Goal: Task Accomplishment & Management: Complete application form

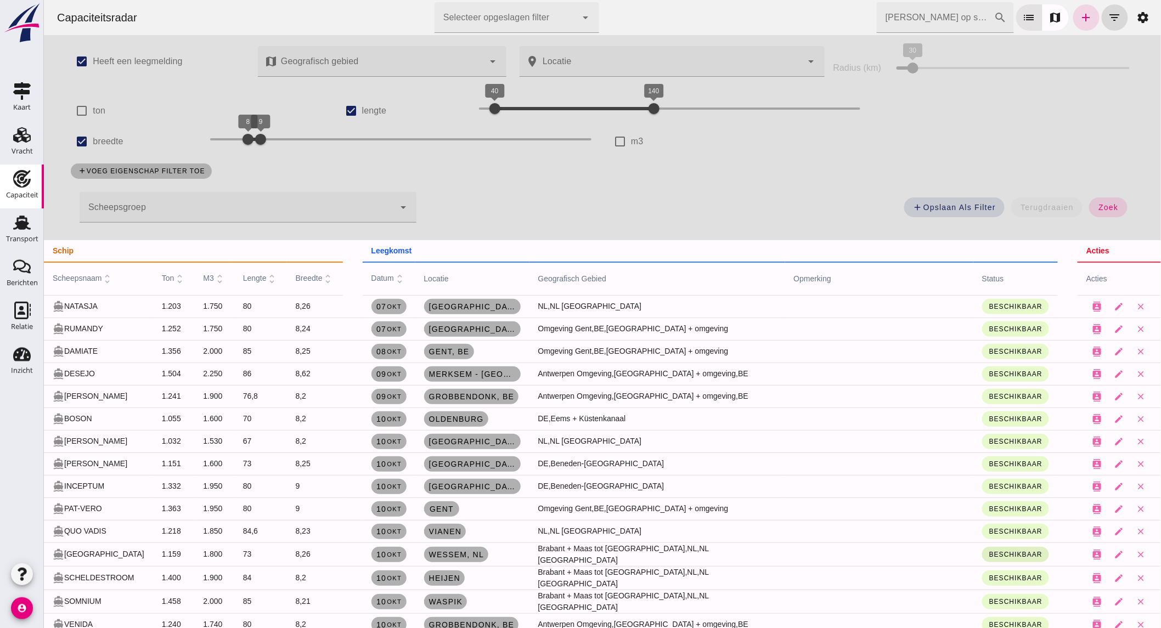
scroll to position [487, 0]
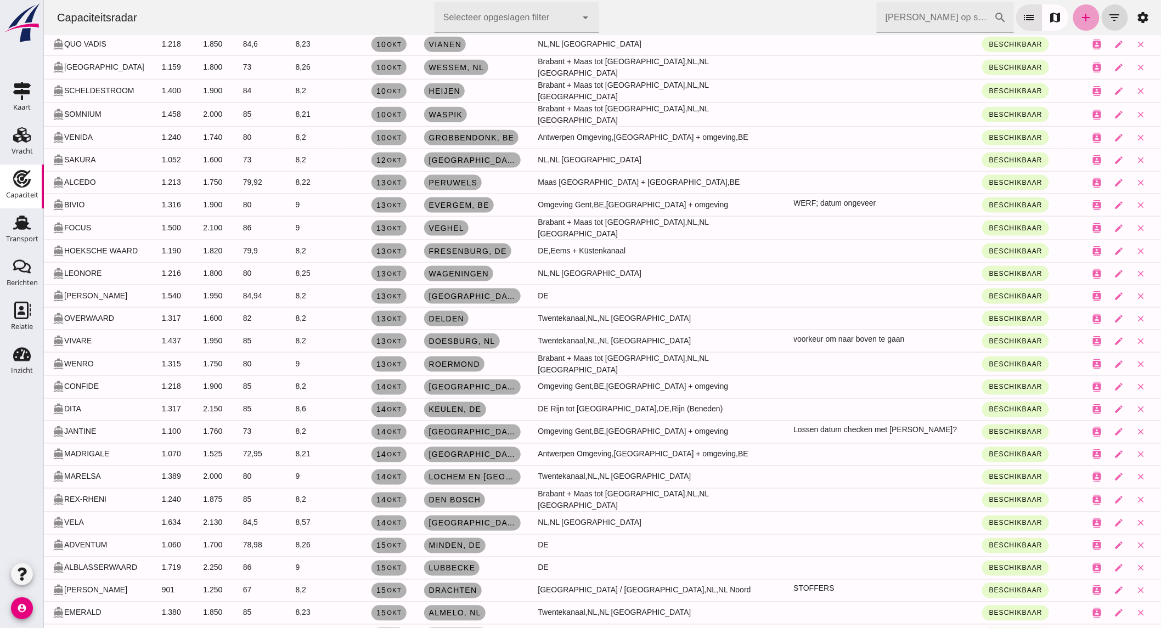
click at [1073, 14] on link "add" at bounding box center [1086, 17] width 26 height 26
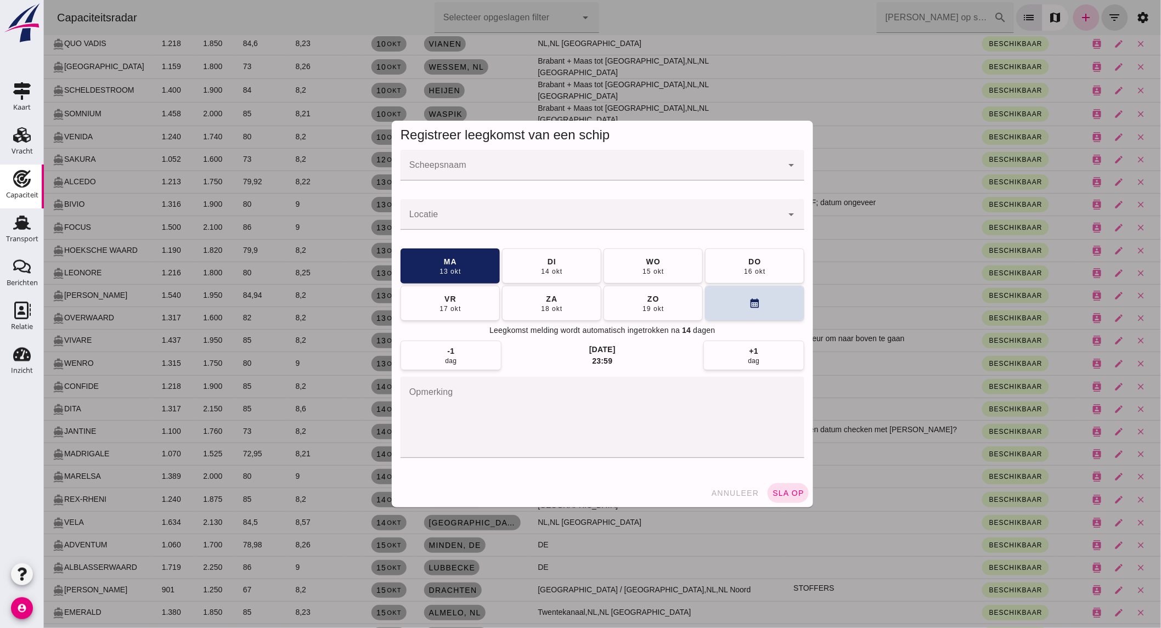
scroll to position [0, 0]
click at [475, 167] on input "Scheepsnaam" at bounding box center [591, 170] width 382 height 13
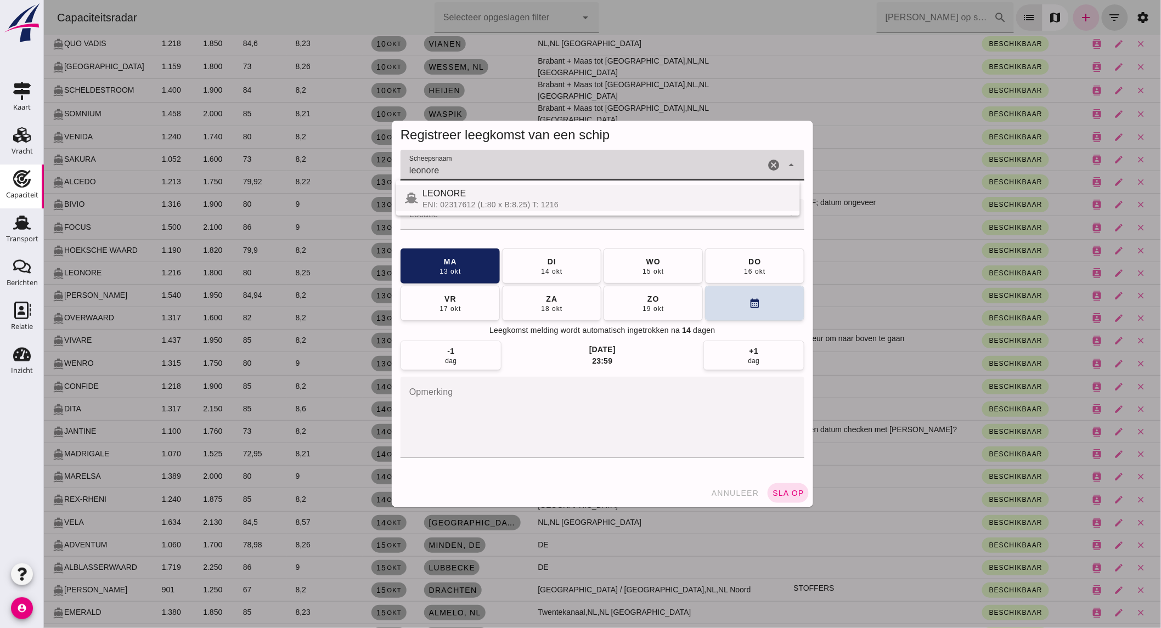
click at [500, 199] on div "LEONORE" at bounding box center [606, 193] width 369 height 13
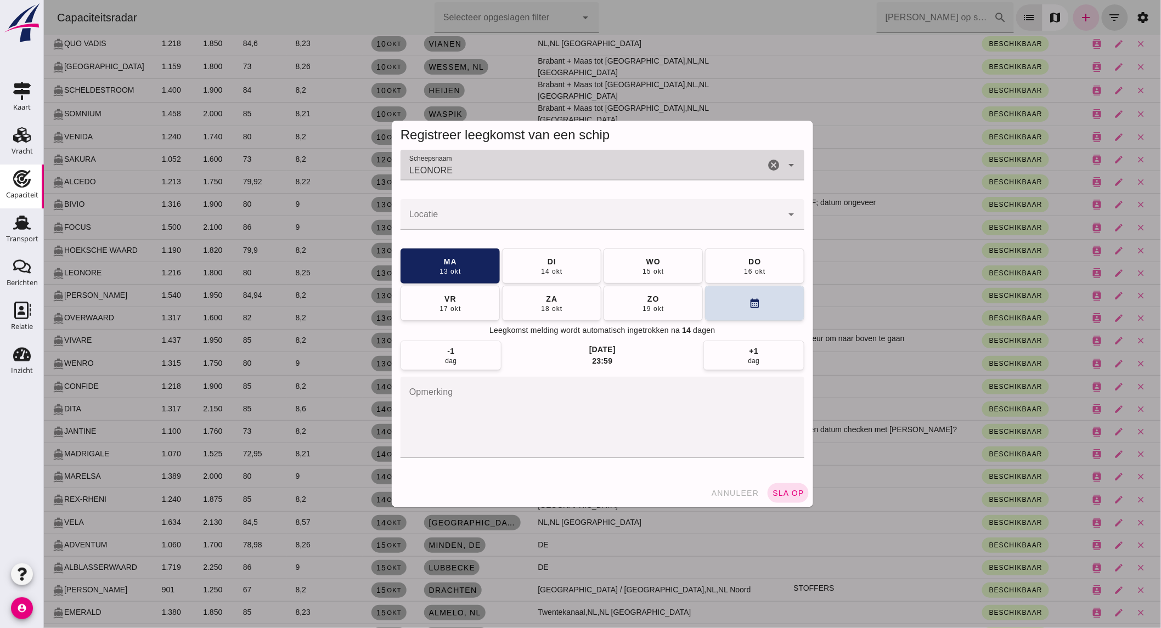
type input "LEONORE"
click at [497, 210] on div at bounding box center [591, 214] width 382 height 31
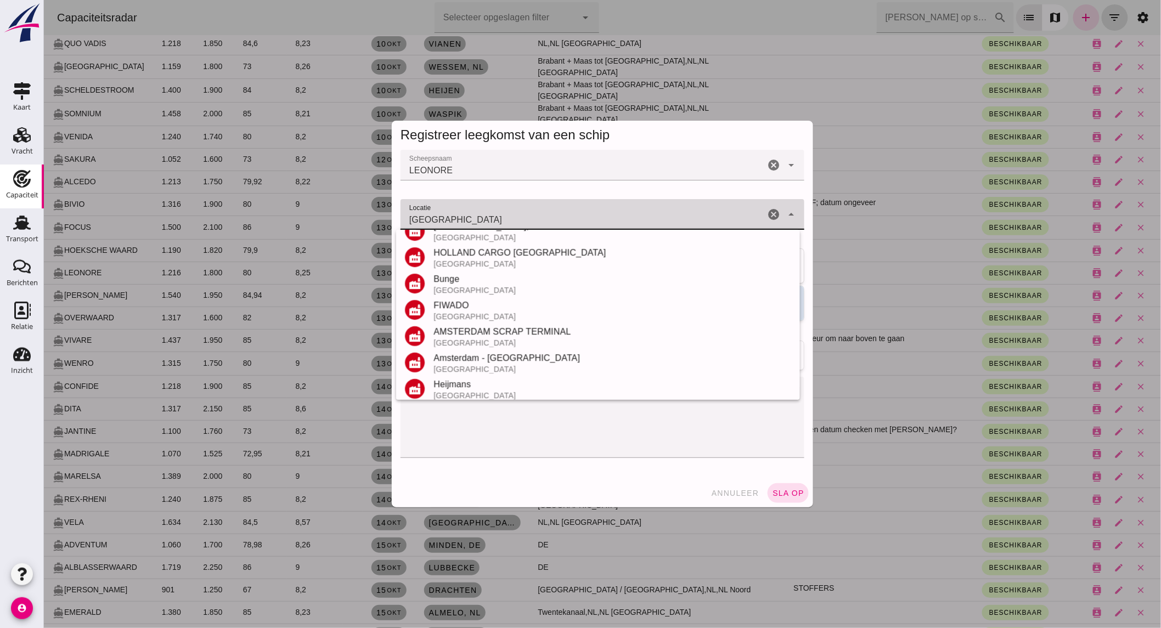
scroll to position [244, 0]
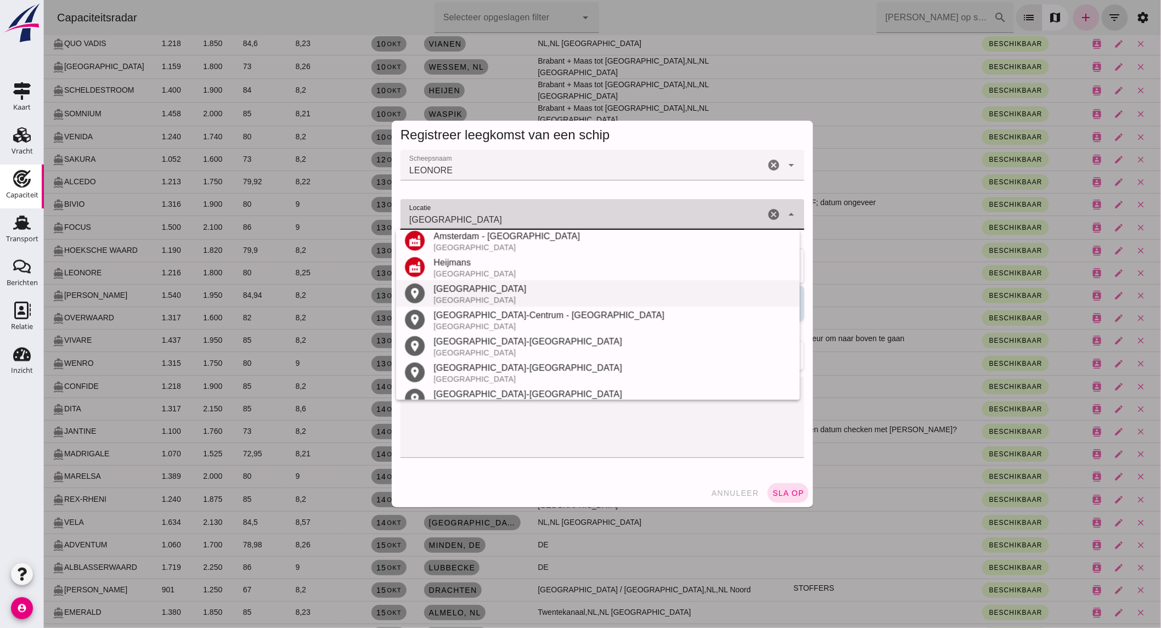
click at [492, 297] on div "[GEOGRAPHIC_DATA]" at bounding box center [612, 300] width 358 height 9
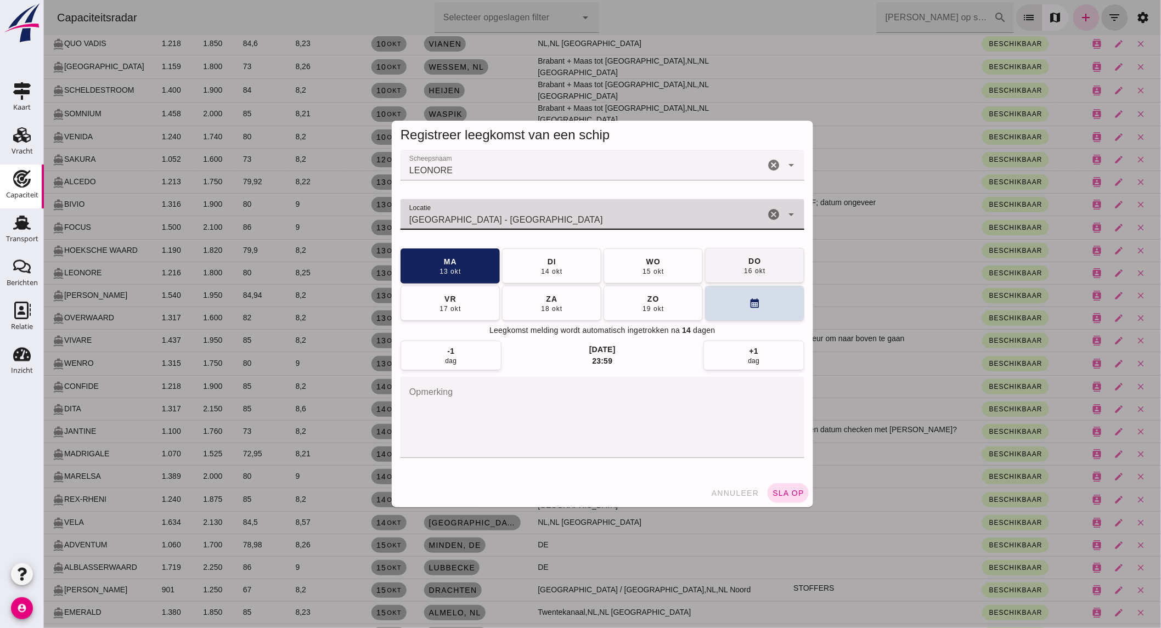
type input "[GEOGRAPHIC_DATA] - [GEOGRAPHIC_DATA]"
click at [743, 268] on div "16 okt" at bounding box center [754, 271] width 22 height 9
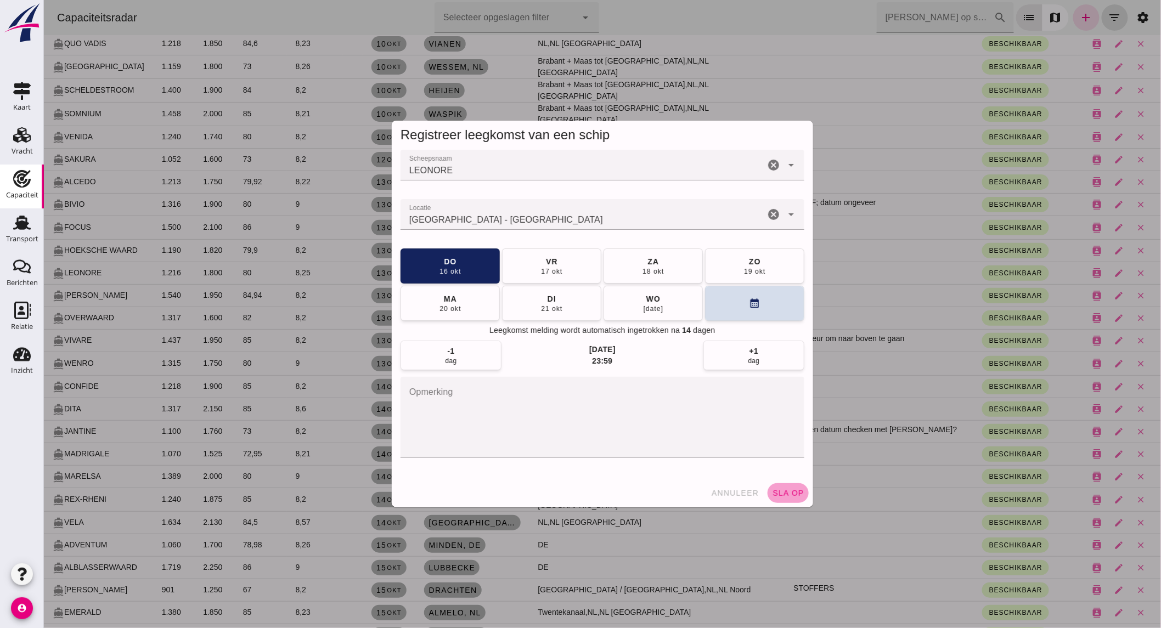
click at [779, 487] on button "sla op" at bounding box center [787, 493] width 41 height 20
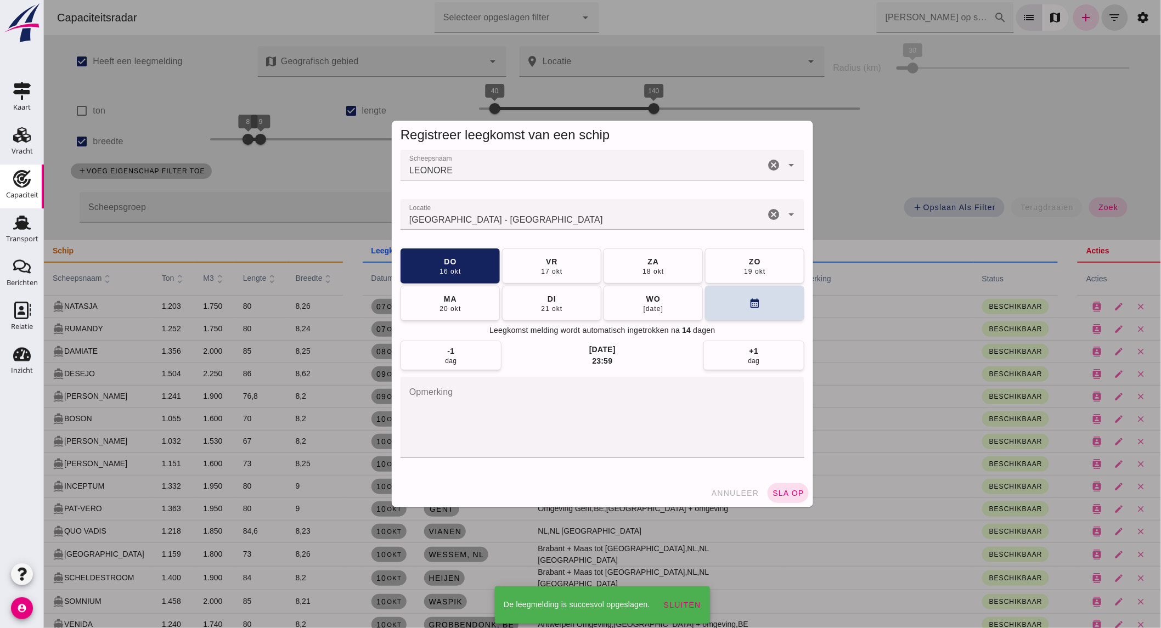
scroll to position [487, 0]
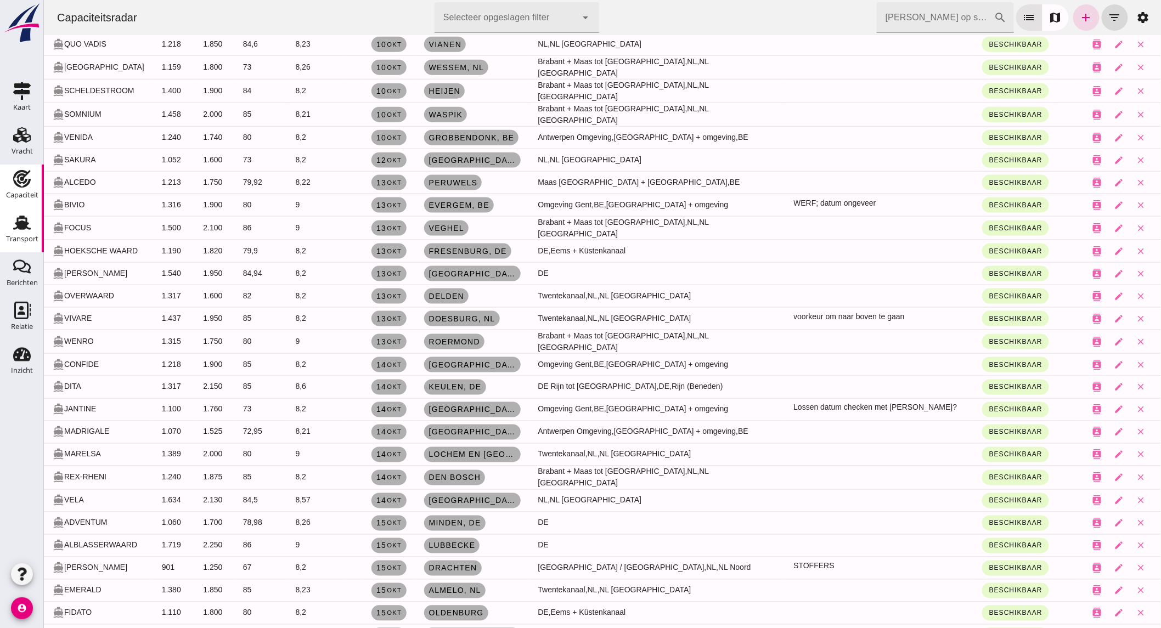
click at [24, 232] on div "Transport" at bounding box center [22, 239] width 32 height 15
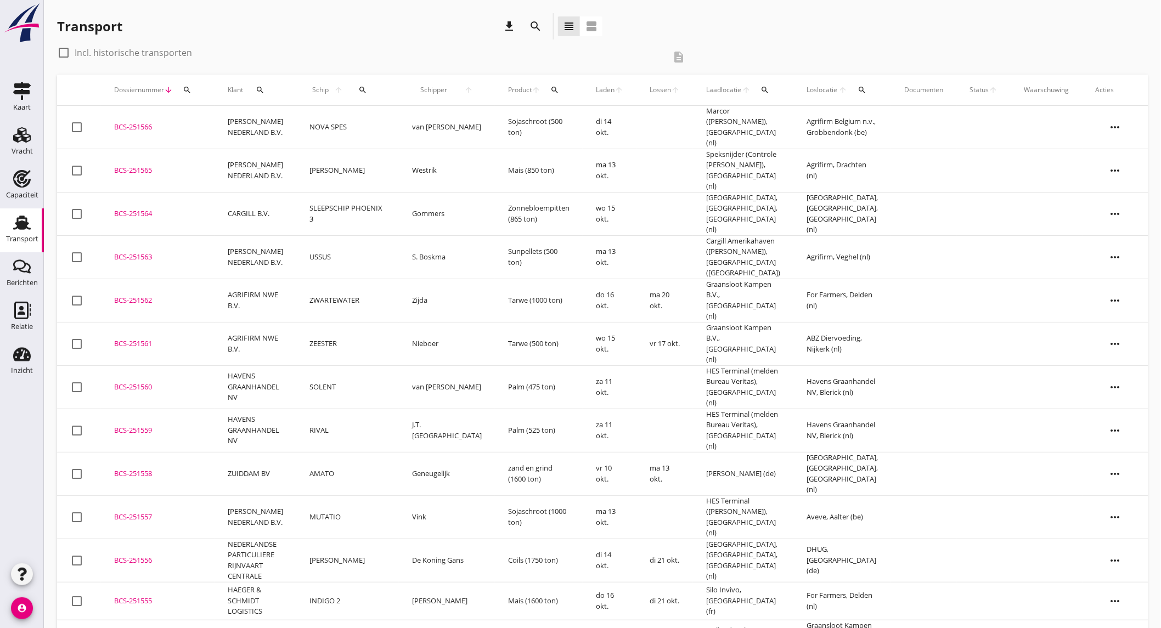
click at [534, 28] on icon "search" at bounding box center [535, 26] width 13 height 13
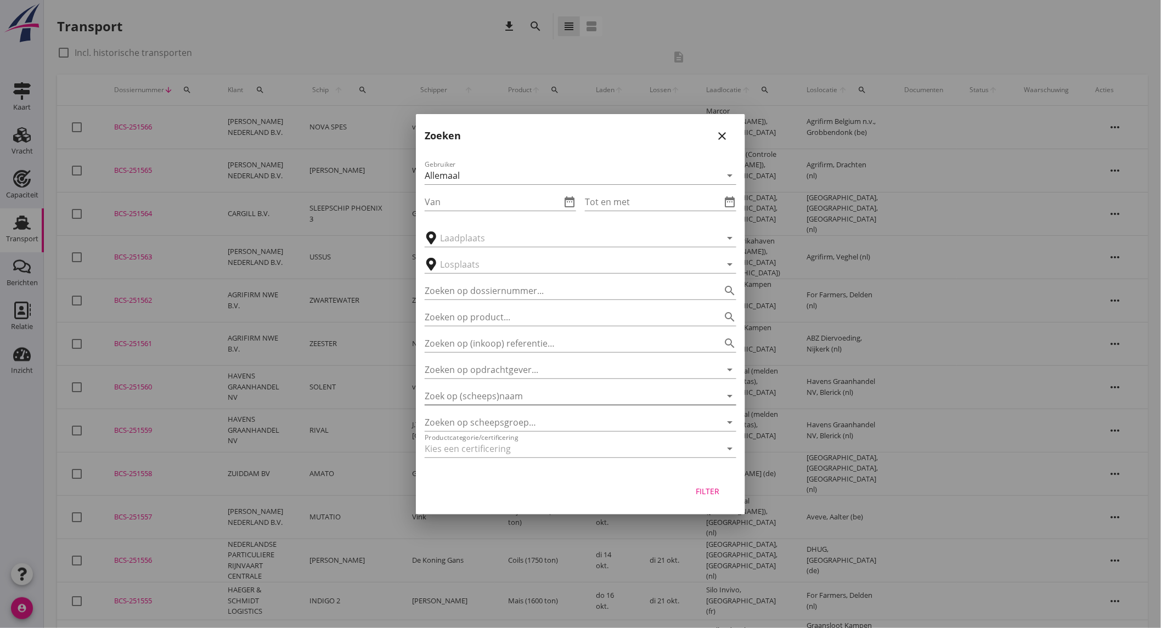
click at [496, 400] on input "Zoek op (scheeps)naam" at bounding box center [565, 396] width 281 height 18
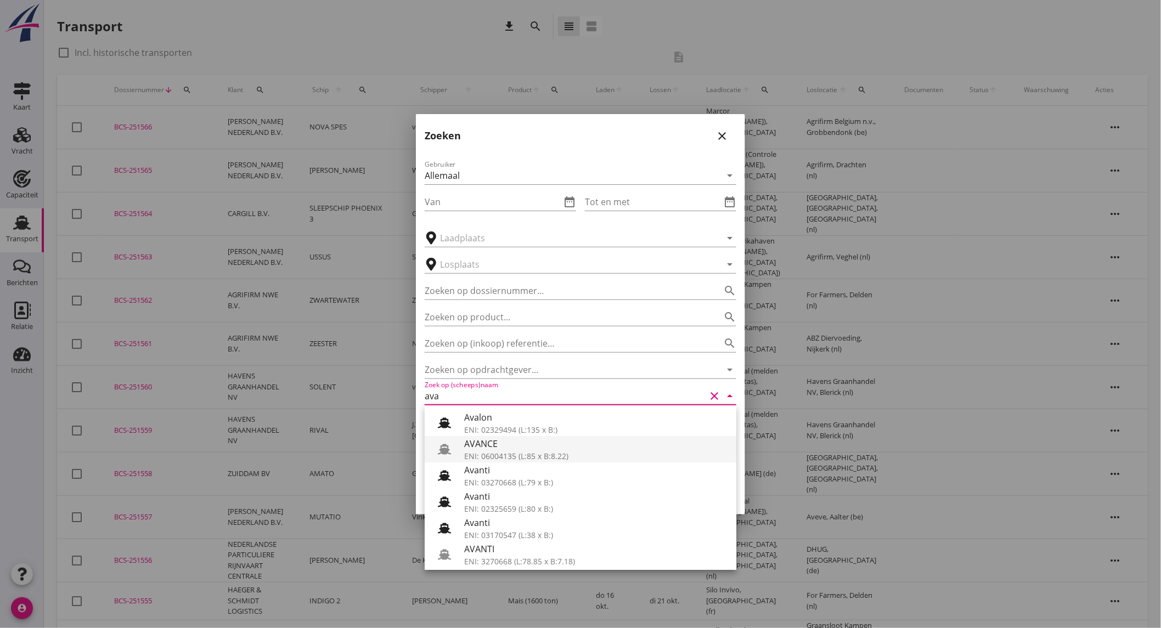
click at [500, 444] on div "AVANCE" at bounding box center [595, 443] width 263 height 13
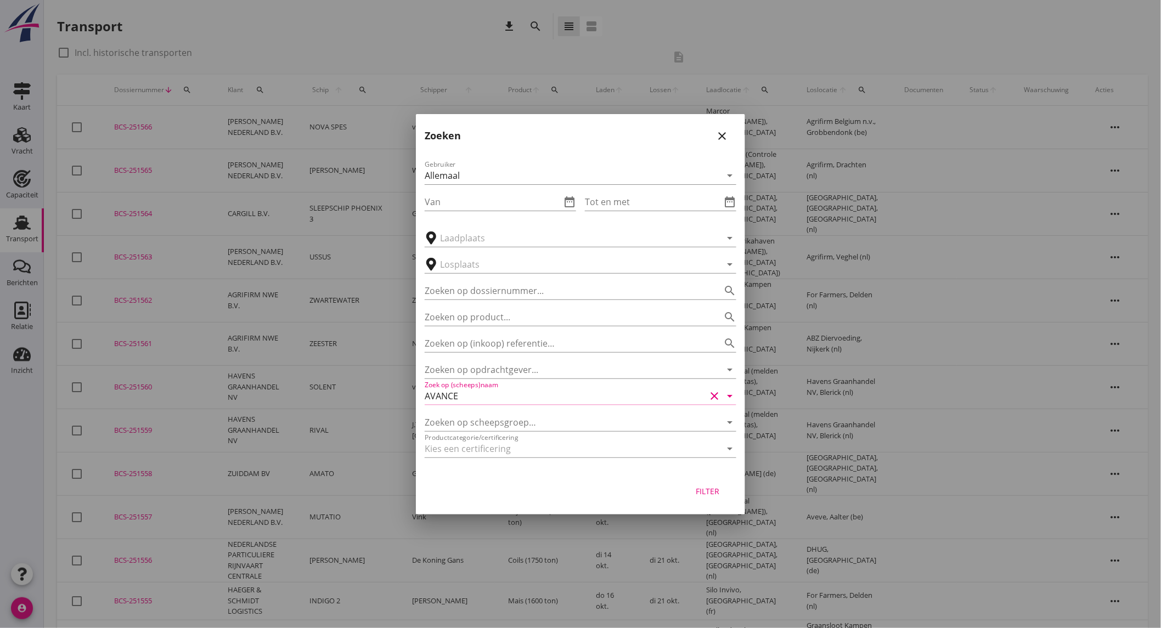
click at [710, 495] on div "Filter" at bounding box center [707, 492] width 31 height 12
type input "AVANCE"
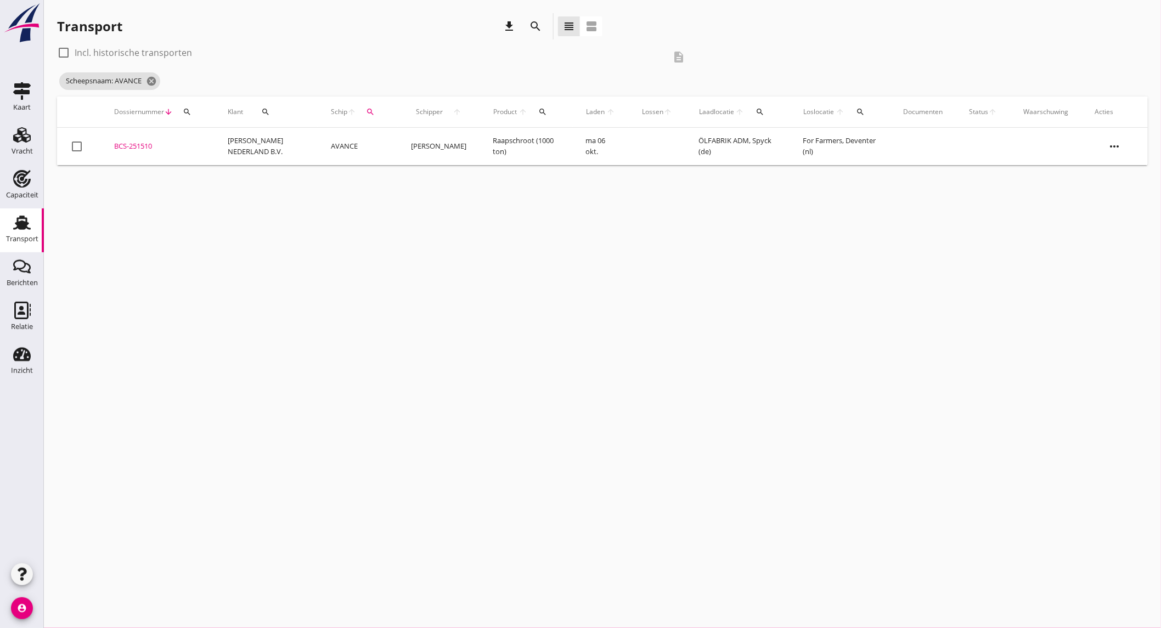
click at [349, 151] on td "AVANCE" at bounding box center [358, 146] width 80 height 37
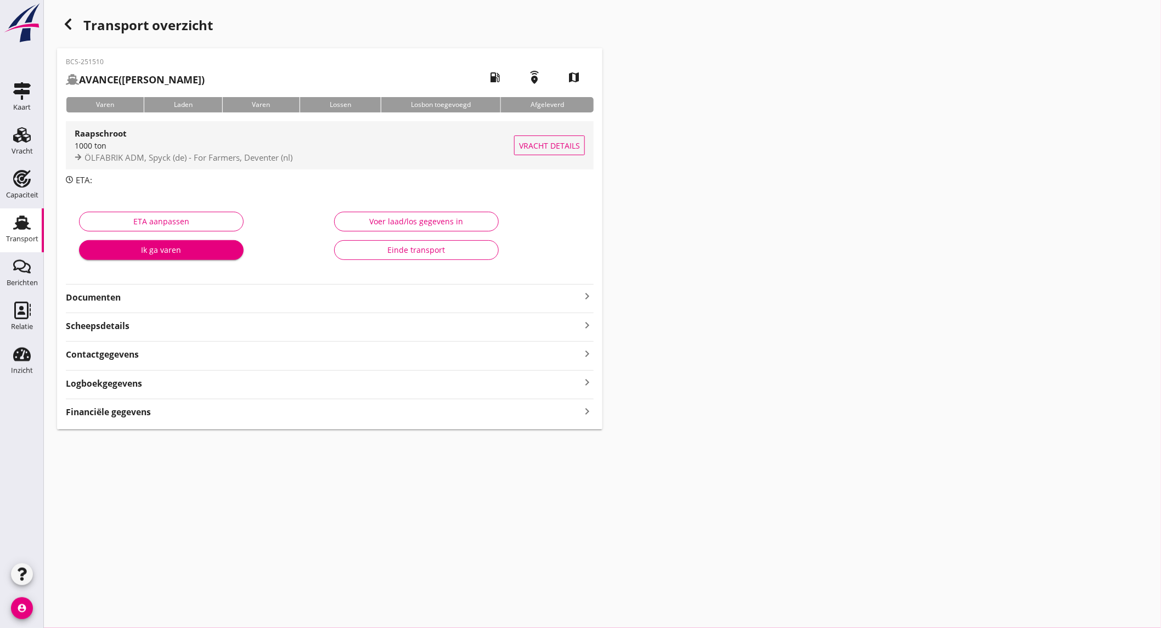
click at [177, 145] on div "1000 ton" at bounding box center [294, 146] width 439 height 12
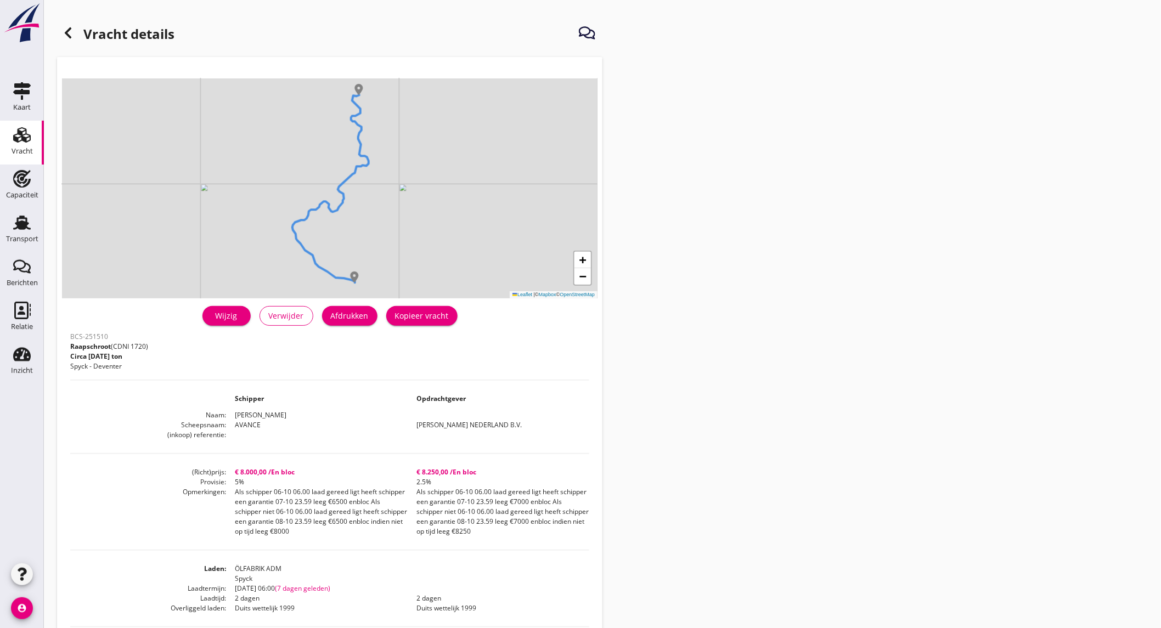
click at [232, 312] on div "Wijzig" at bounding box center [226, 316] width 31 height 12
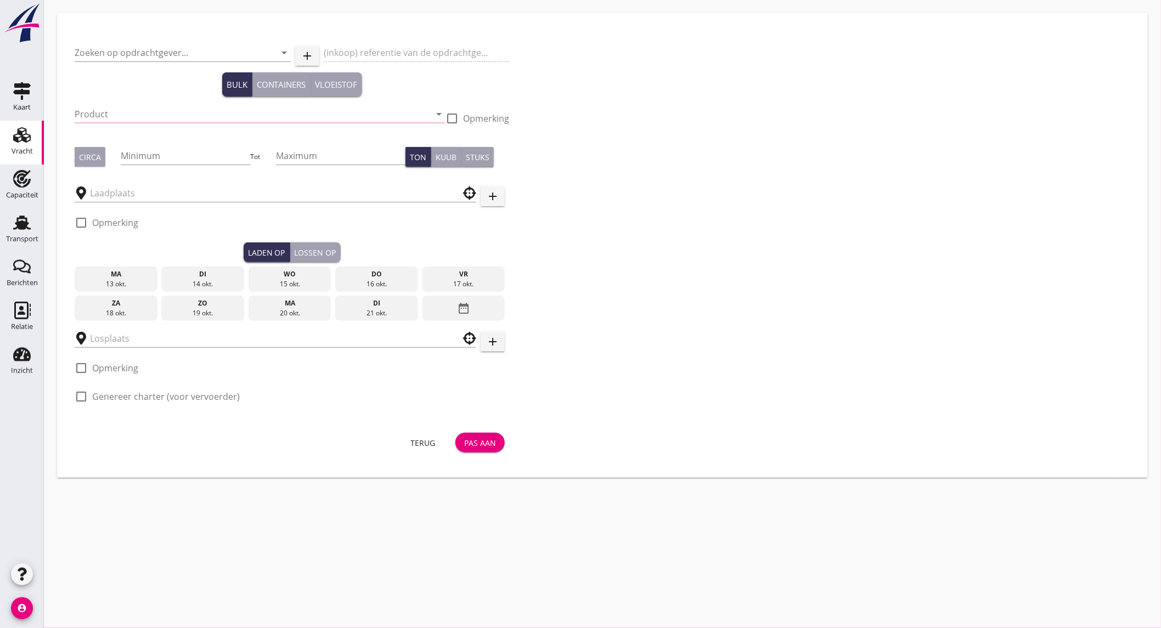
type input "[PERSON_NAME] NEDERLAND B.V."
type input "Raapschroot (1720)"
type input "1000"
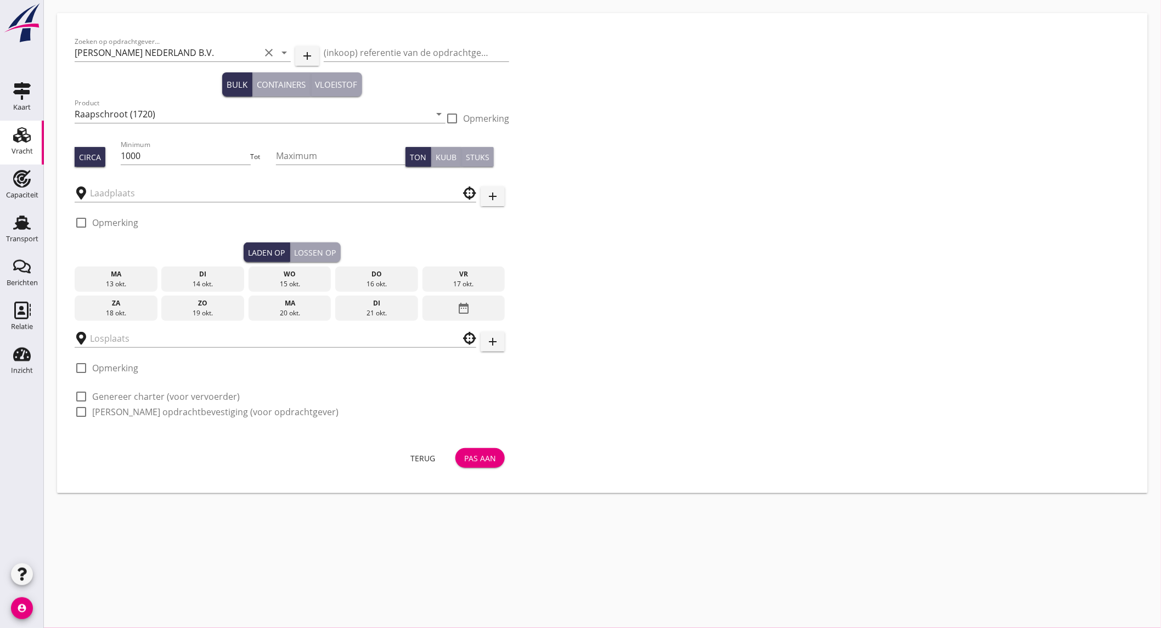
type input "ÖLFABRIK ADM"
type input "For Farmers"
checkbox input "true"
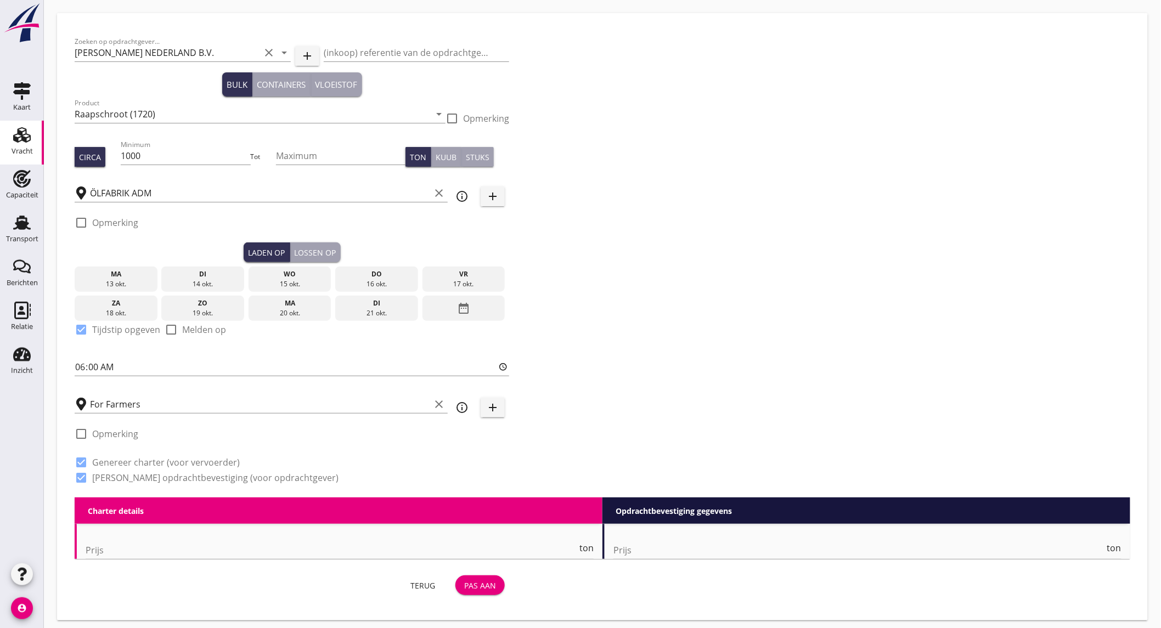
type input "8000"
type textarea "Als schipper 06-10 06.00 laad gereed ligt heeft schipper een garantie 07-10 23.…"
checkbox input "false"
radio input "false"
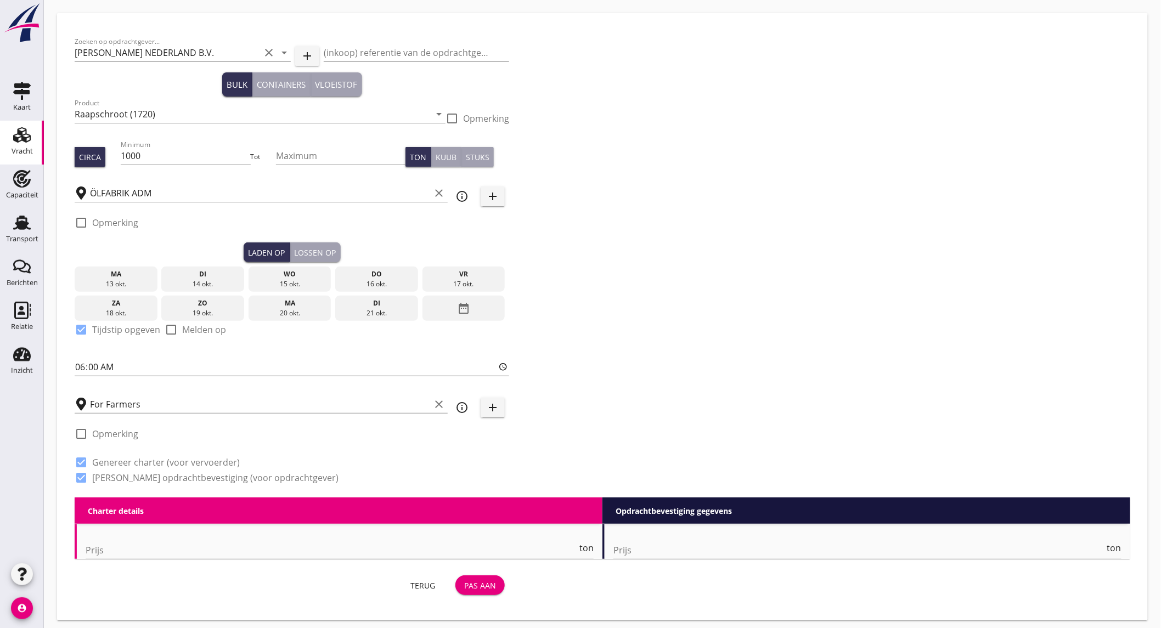
radio input "false"
checkbox input "true"
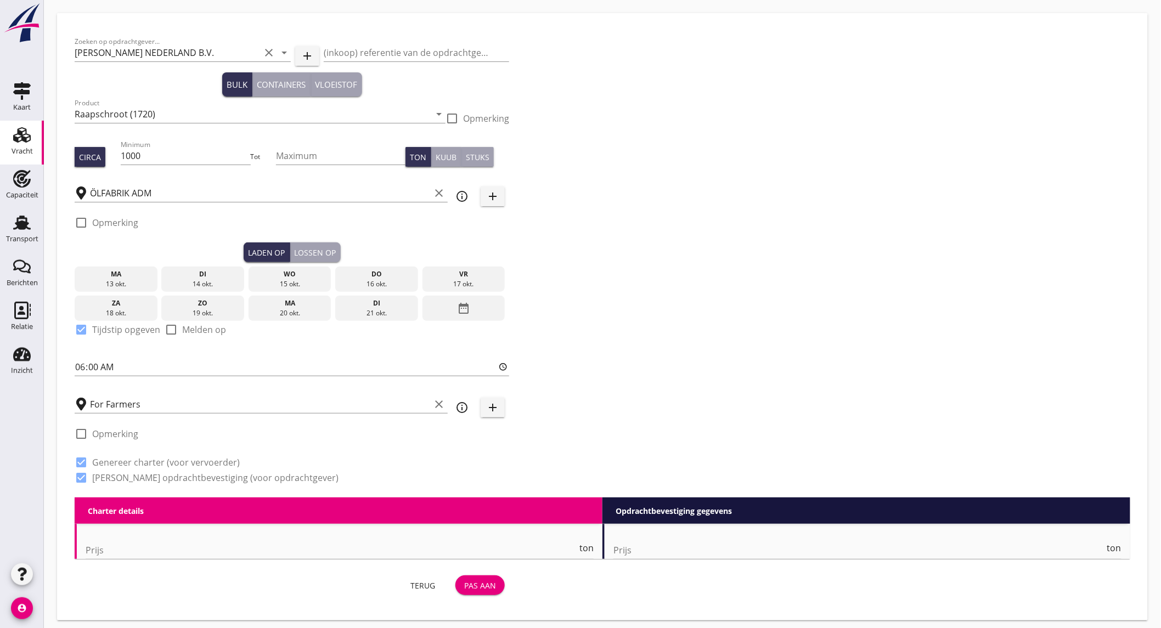
type input "2"
radio input "false"
radio input "true"
type input "5"
type input "8250"
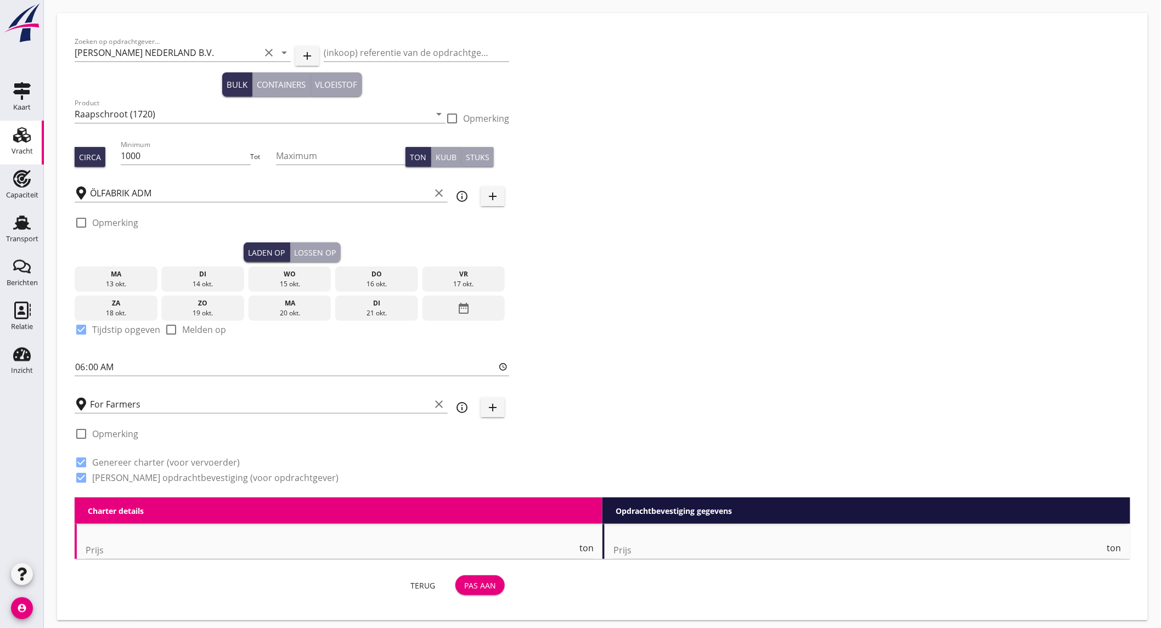
type textarea "Als schipper 06-10 06.00 laad gereed ligt heeft schipper een garantie 07-10 23.…"
checkbox input "false"
radio input "false"
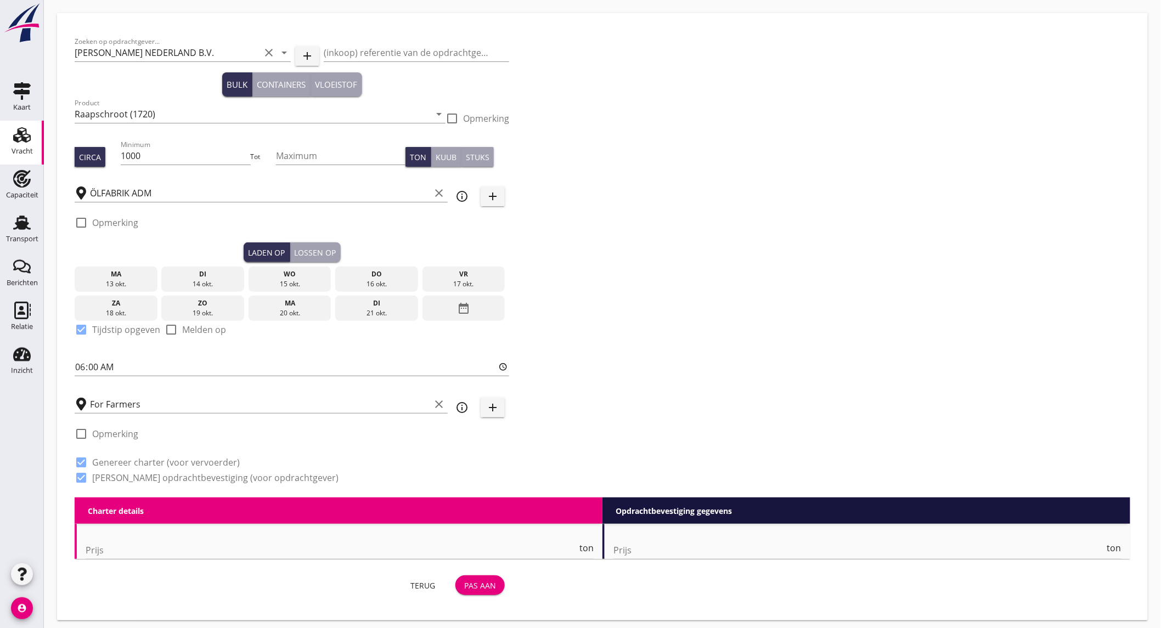
checkbox input "true"
type input "2"
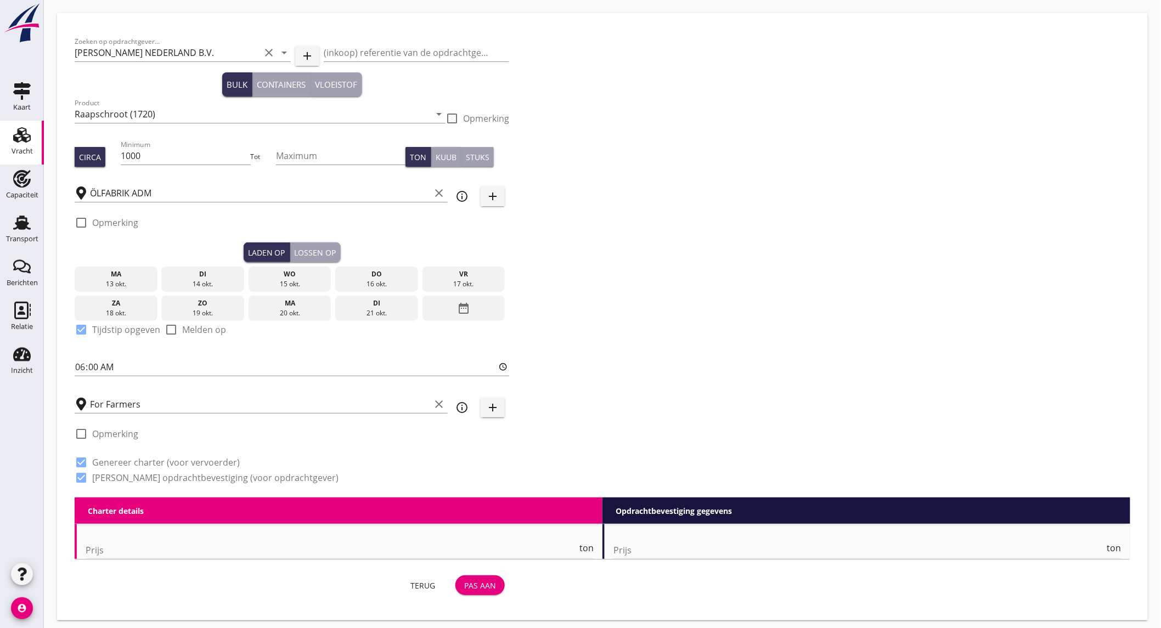
radio input "false"
radio input "true"
type input "2.5"
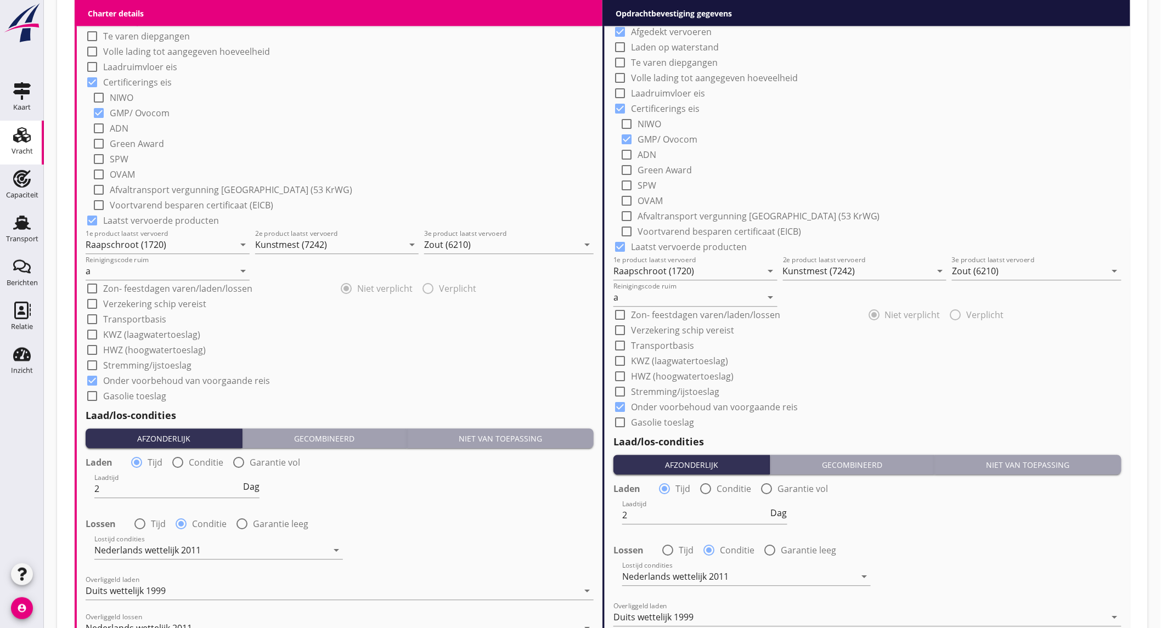
scroll to position [975, 0]
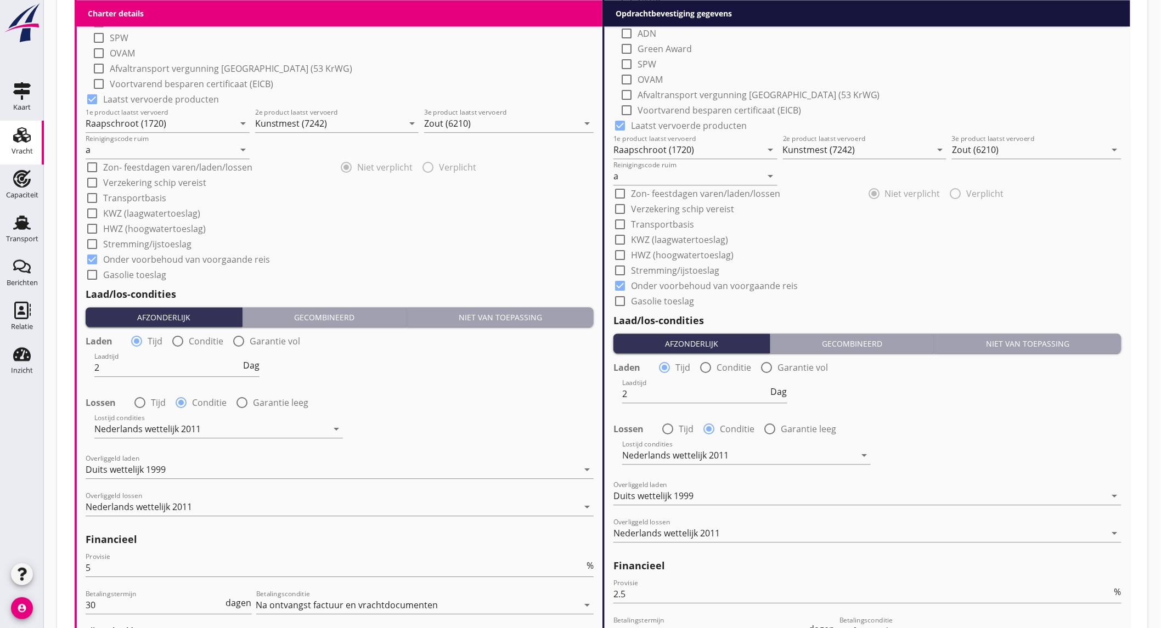
click at [36, 136] on link "Vracht Vracht" at bounding box center [22, 143] width 44 height 44
